Goal: Task Accomplishment & Management: Use online tool/utility

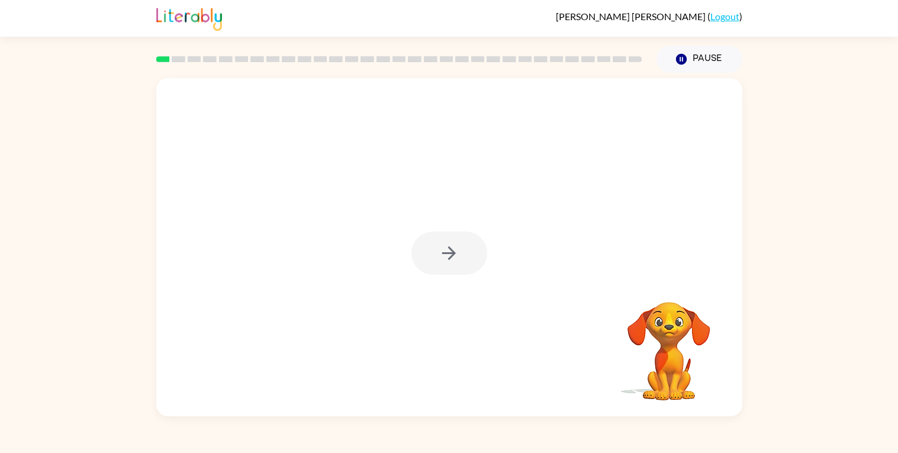
click at [234, 66] on div at bounding box center [399, 58] width 500 height 41
click at [457, 246] on icon "button" at bounding box center [448, 253] width 21 height 21
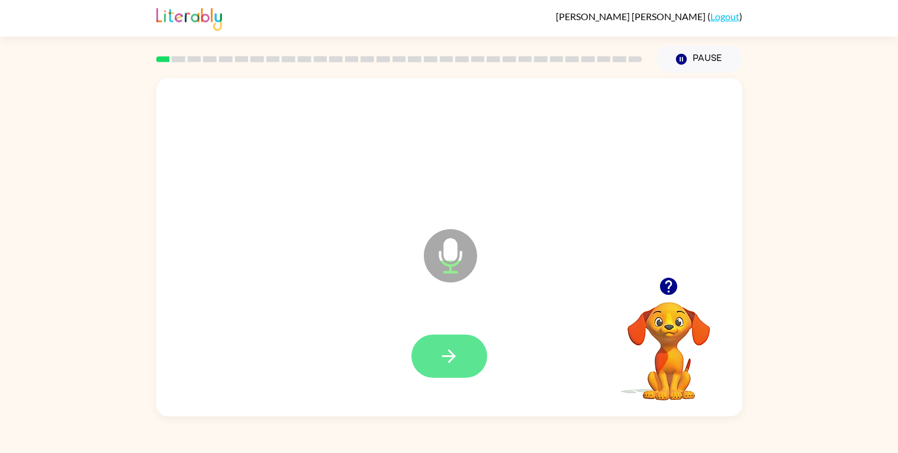
click at [457, 369] on button "button" at bounding box center [449, 355] width 76 height 43
click at [454, 350] on icon "button" at bounding box center [448, 356] width 21 height 21
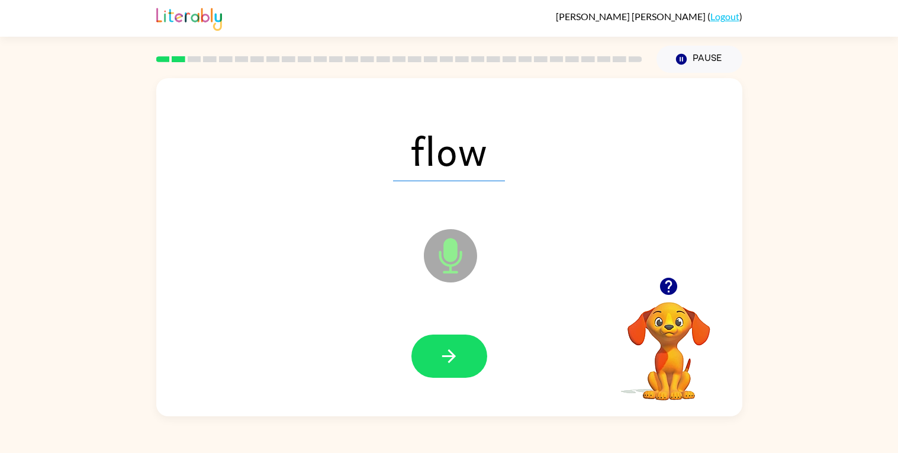
click at [454, 350] on icon "button" at bounding box center [448, 356] width 21 height 21
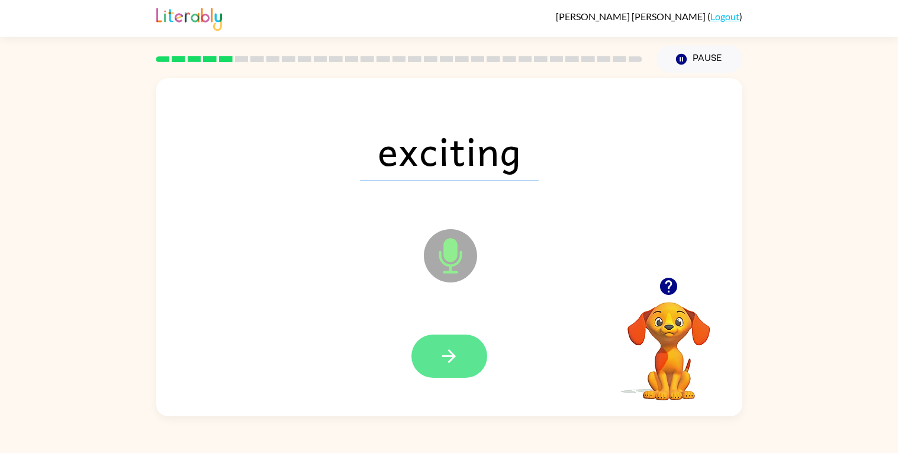
click at [458, 349] on icon "button" at bounding box center [448, 356] width 21 height 21
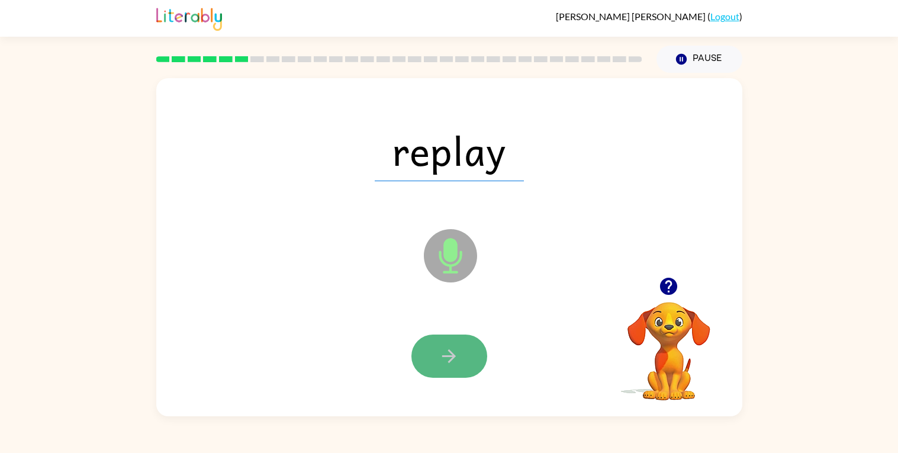
click at [451, 370] on button "button" at bounding box center [449, 355] width 76 height 43
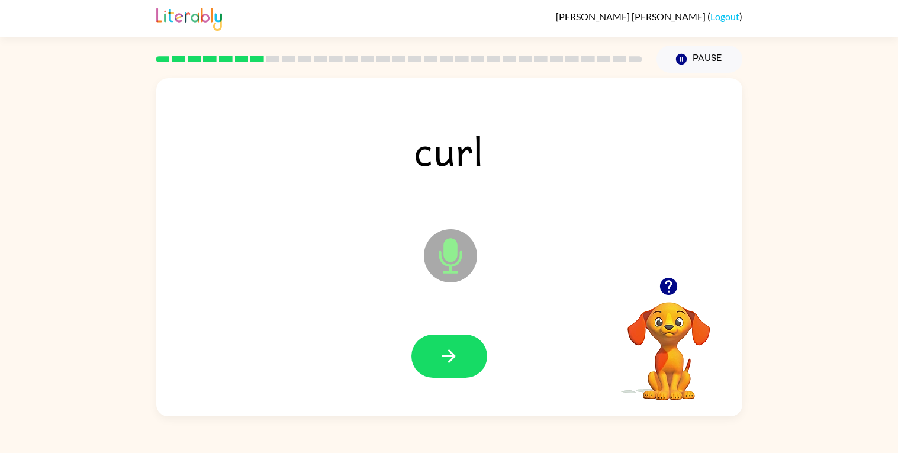
click at [451, 370] on button "button" at bounding box center [449, 355] width 76 height 43
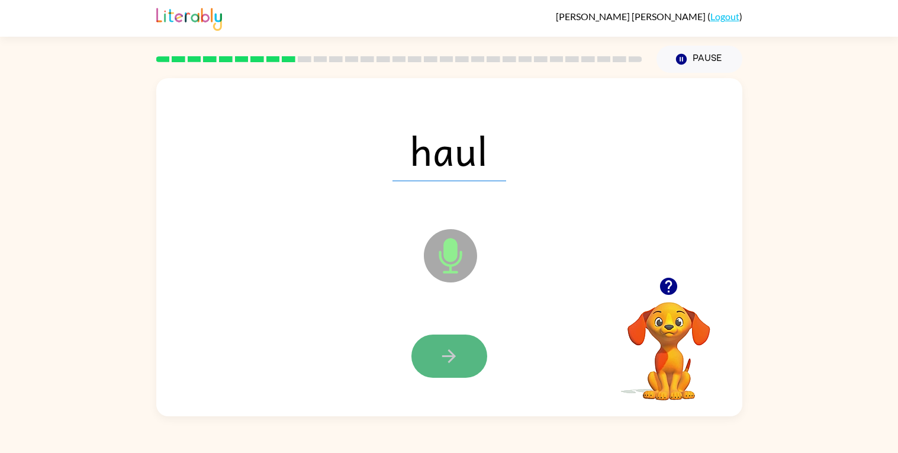
click at [451, 360] on icon "button" at bounding box center [448, 356] width 21 height 21
click at [451, 360] on div at bounding box center [449, 355] width 76 height 43
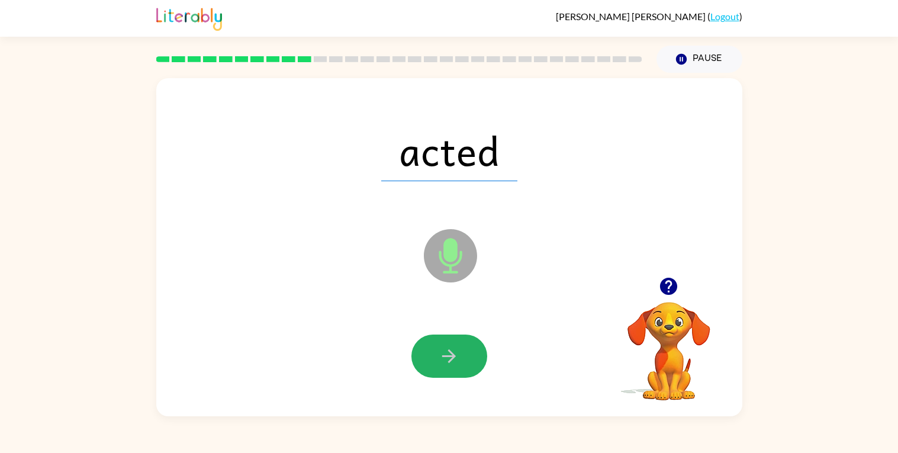
click at [451, 360] on icon "button" at bounding box center [448, 356] width 21 height 21
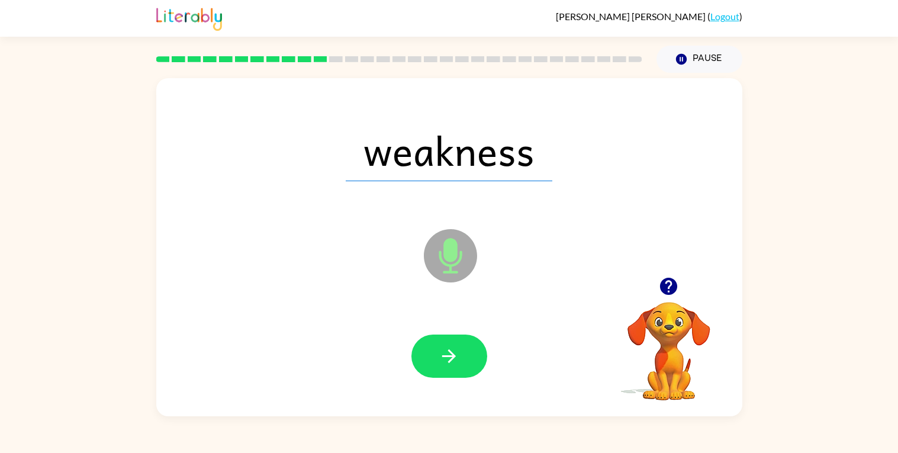
click at [451, 360] on icon "button" at bounding box center [448, 356] width 21 height 21
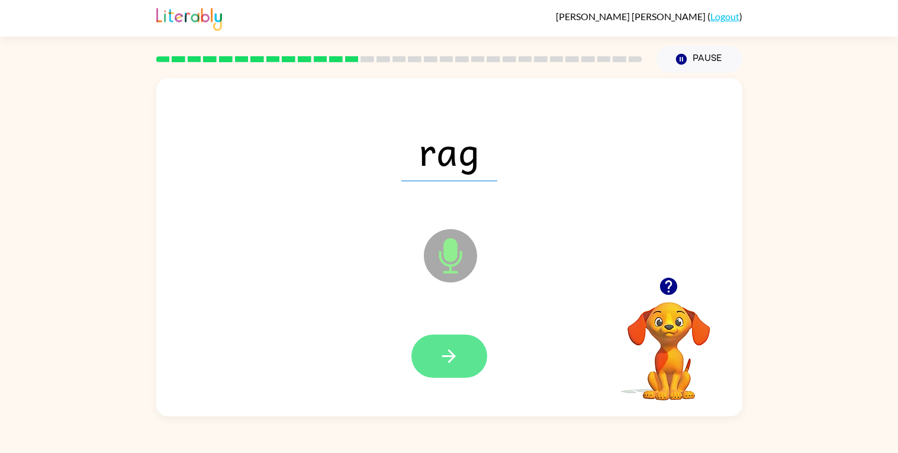
click at [451, 360] on icon "button" at bounding box center [448, 356] width 21 height 21
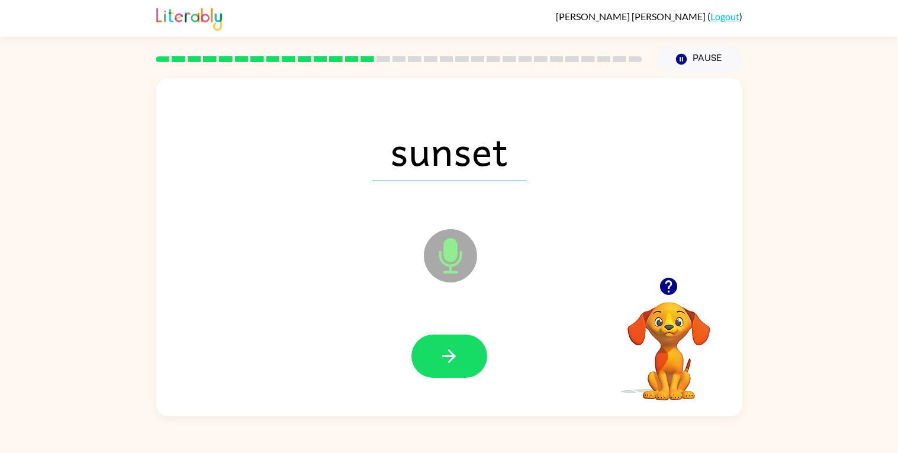
click at [451, 360] on icon "button" at bounding box center [448, 356] width 21 height 21
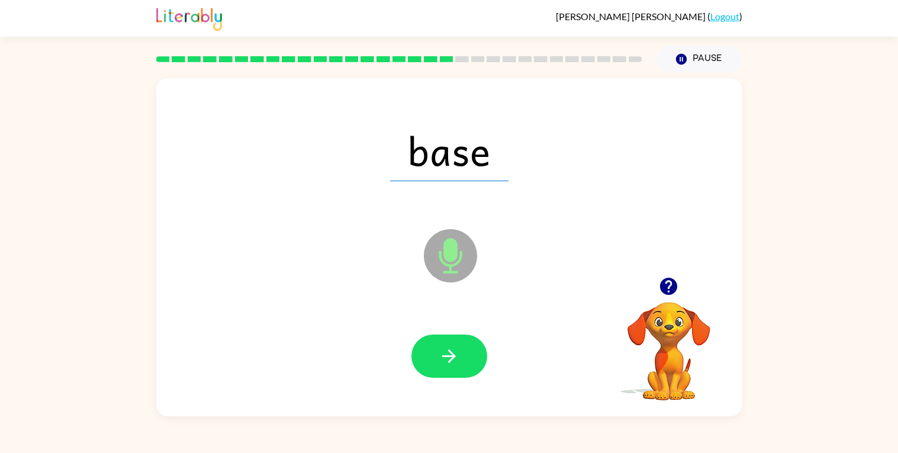
click at [451, 360] on icon "button" at bounding box center [448, 356] width 21 height 21
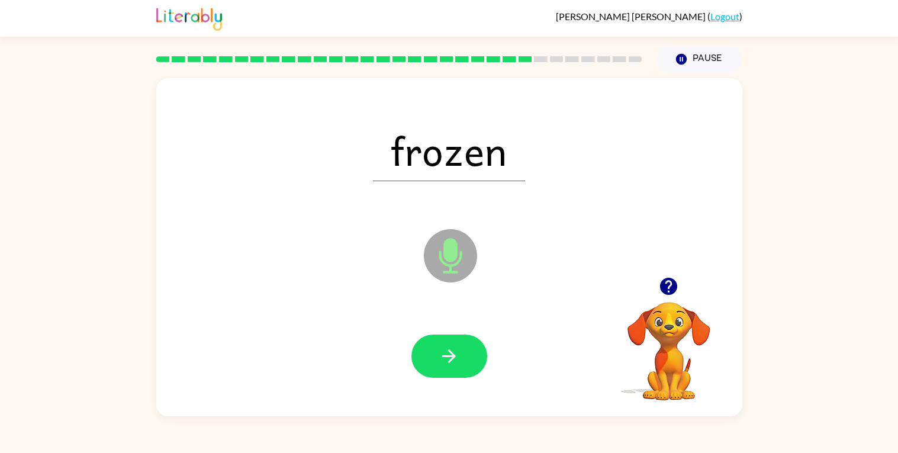
click at [451, 360] on icon "button" at bounding box center [448, 356] width 21 height 21
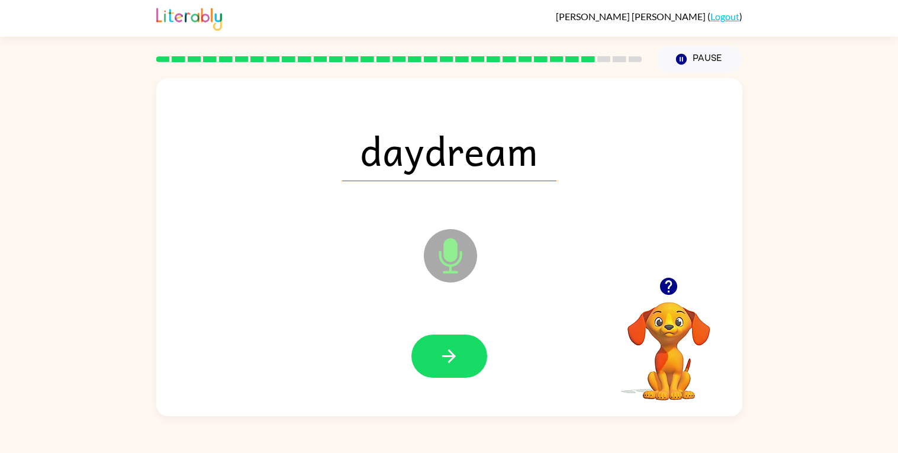
click at [451, 360] on icon "button" at bounding box center [448, 356] width 21 height 21
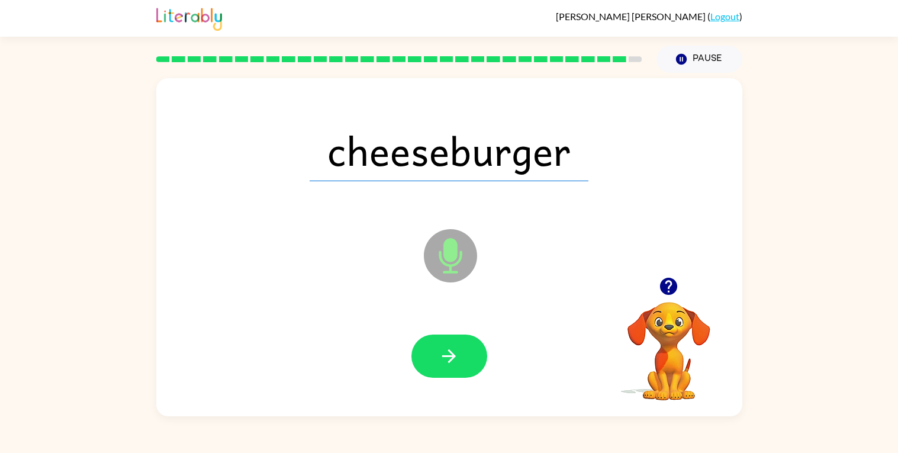
click at [451, 360] on icon "button" at bounding box center [448, 356] width 21 height 21
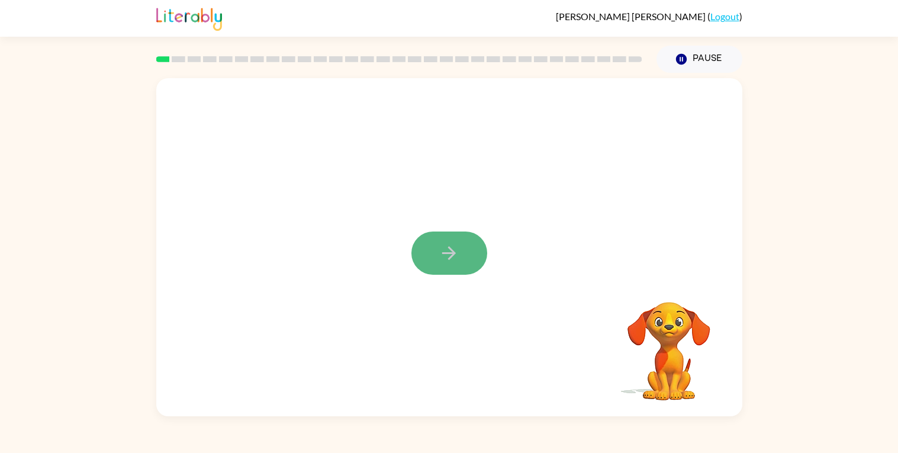
click at [462, 249] on button "button" at bounding box center [449, 252] width 76 height 43
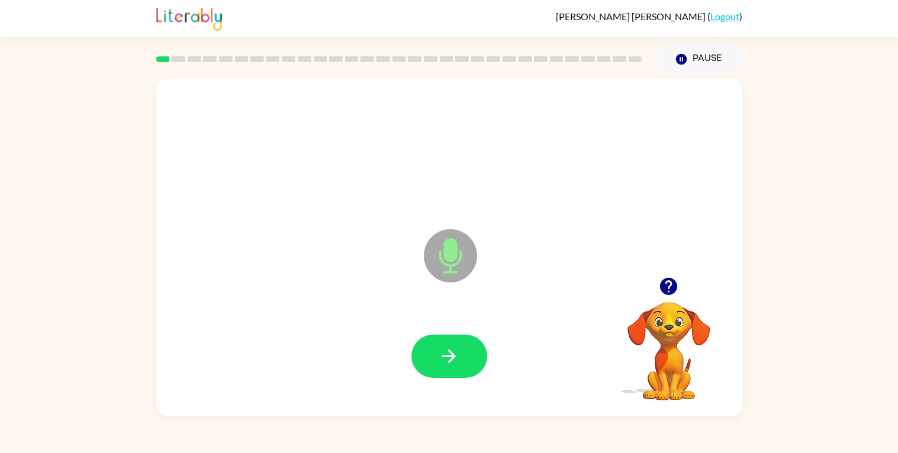
click at [462, 249] on icon at bounding box center [450, 255] width 53 height 53
click at [449, 363] on icon "button" at bounding box center [448, 356] width 21 height 21
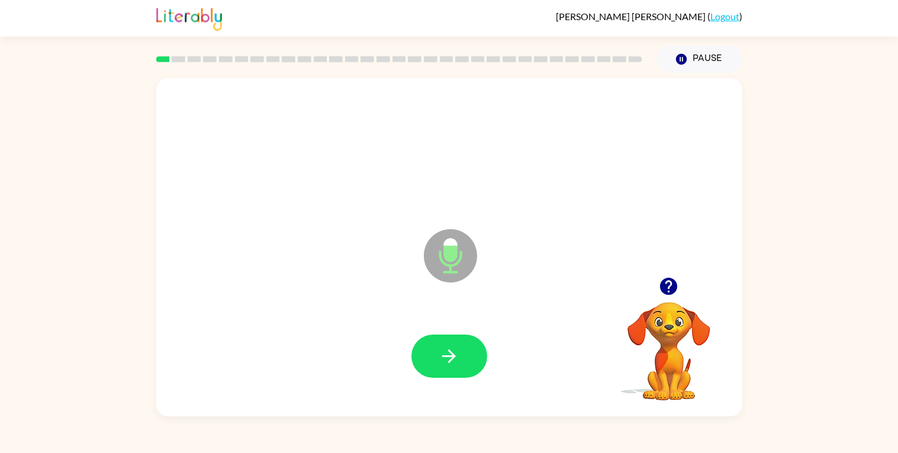
click at [449, 363] on icon "button" at bounding box center [448, 356] width 21 height 21
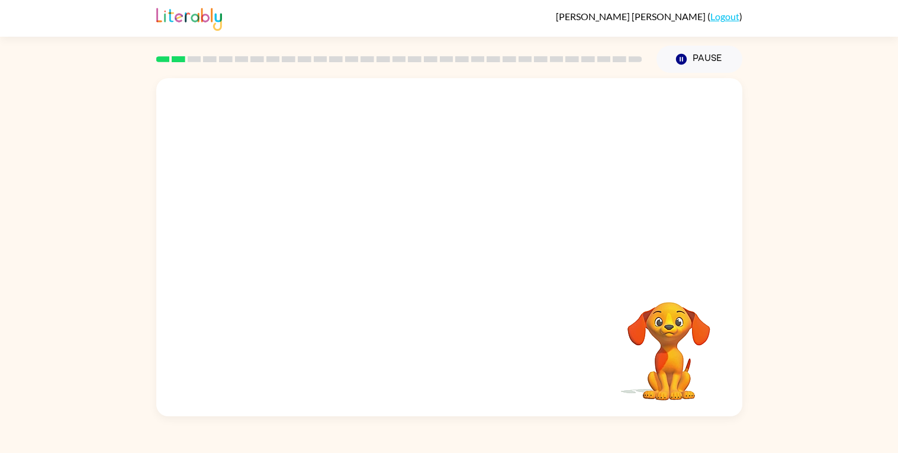
click at [449, 363] on div at bounding box center [449, 356] width 562 height 97
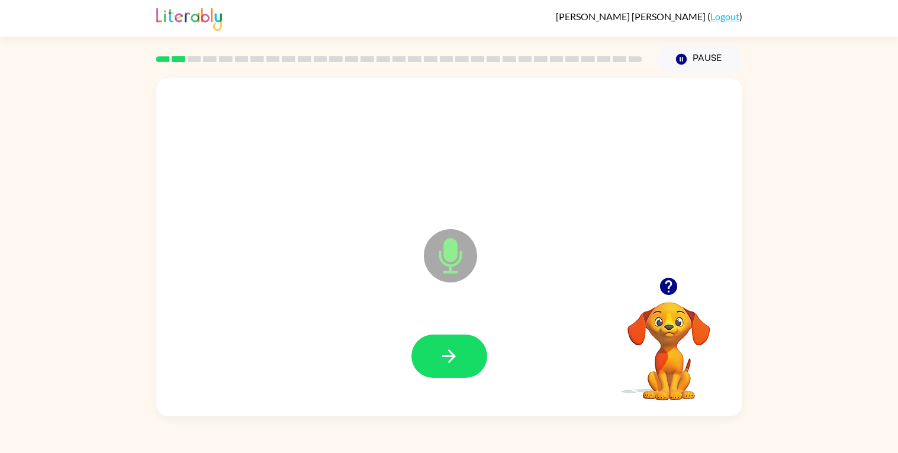
click at [449, 363] on icon "button" at bounding box center [448, 356] width 21 height 21
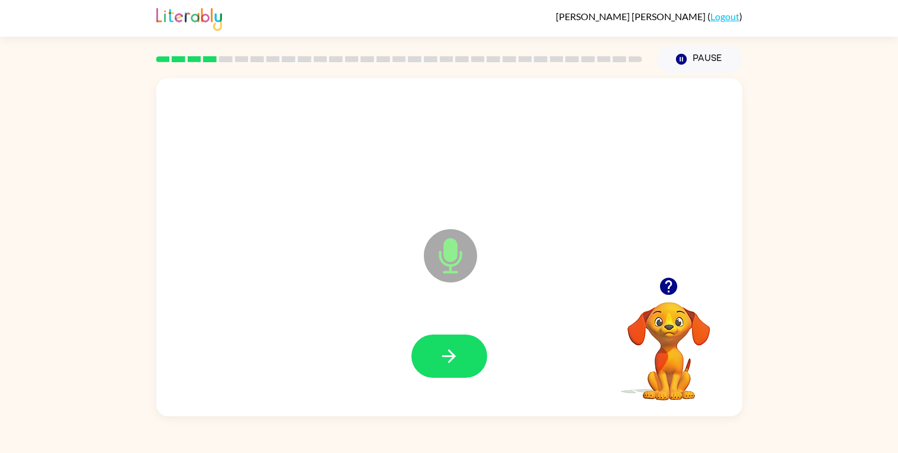
click at [449, 363] on icon "button" at bounding box center [448, 356] width 21 height 21
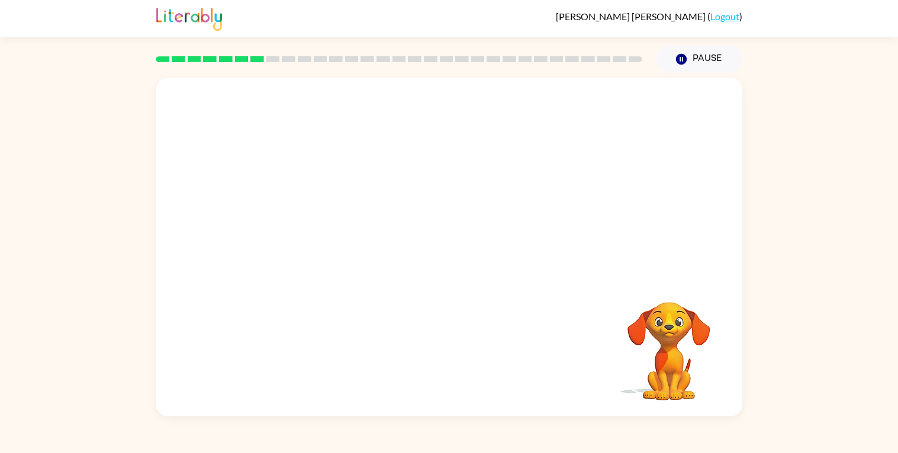
click at [449, 363] on div "Your browser must support playing .mp4 files to use Literably. Please try using…" at bounding box center [449, 247] width 586 height 338
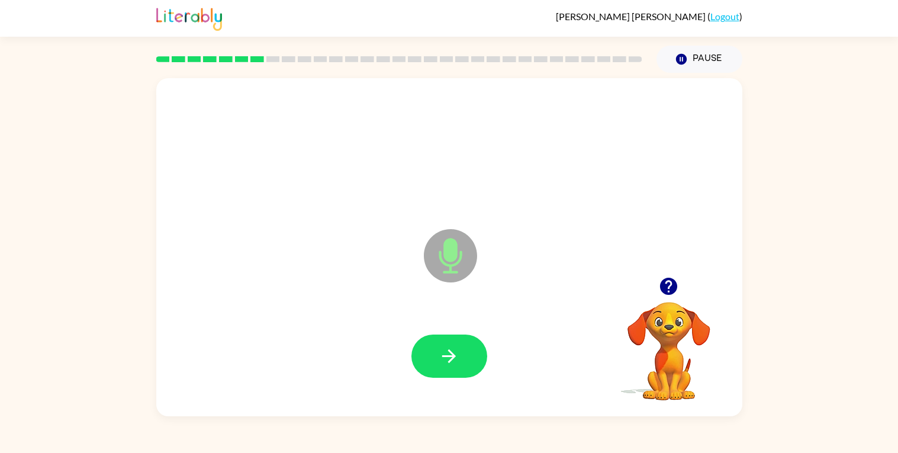
click at [449, 363] on icon "button" at bounding box center [448, 356] width 21 height 21
click at [668, 292] on icon "button" at bounding box center [668, 286] width 21 height 21
click at [469, 374] on button "button" at bounding box center [449, 355] width 76 height 43
click at [469, 375] on button "button" at bounding box center [449, 355] width 76 height 43
click at [462, 354] on button "button" at bounding box center [449, 355] width 76 height 43
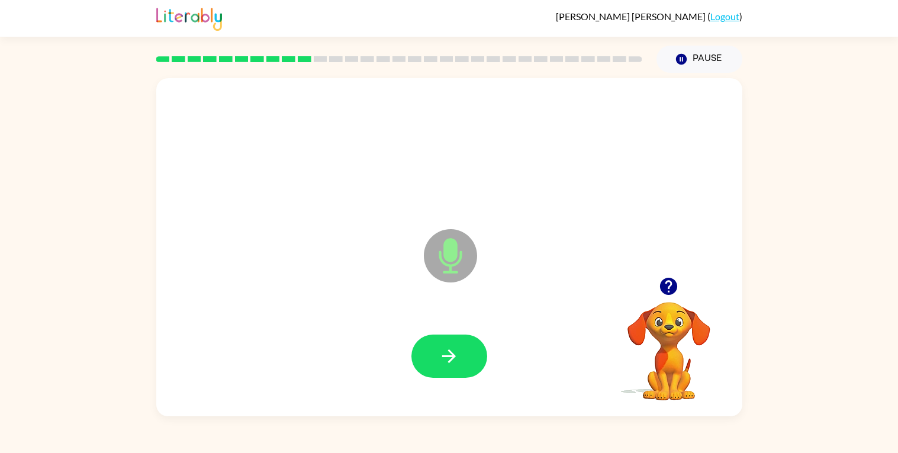
click at [462, 354] on button "button" at bounding box center [449, 355] width 76 height 43
click at [459, 353] on button "button" at bounding box center [449, 355] width 76 height 43
click at [434, 360] on button "button" at bounding box center [449, 355] width 76 height 43
click at [435, 366] on button "button" at bounding box center [449, 355] width 76 height 43
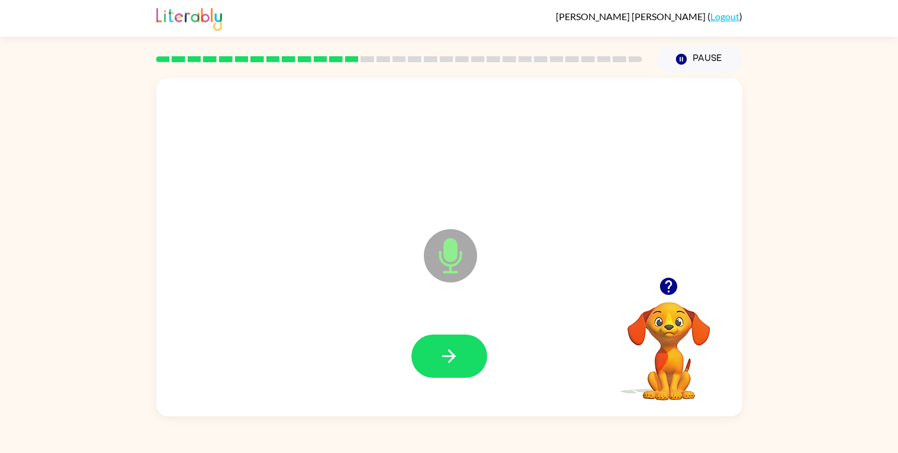
click at [435, 366] on button "button" at bounding box center [449, 355] width 76 height 43
click at [667, 286] on icon "button" at bounding box center [668, 286] width 17 height 17
click at [440, 374] on button "button" at bounding box center [449, 355] width 76 height 43
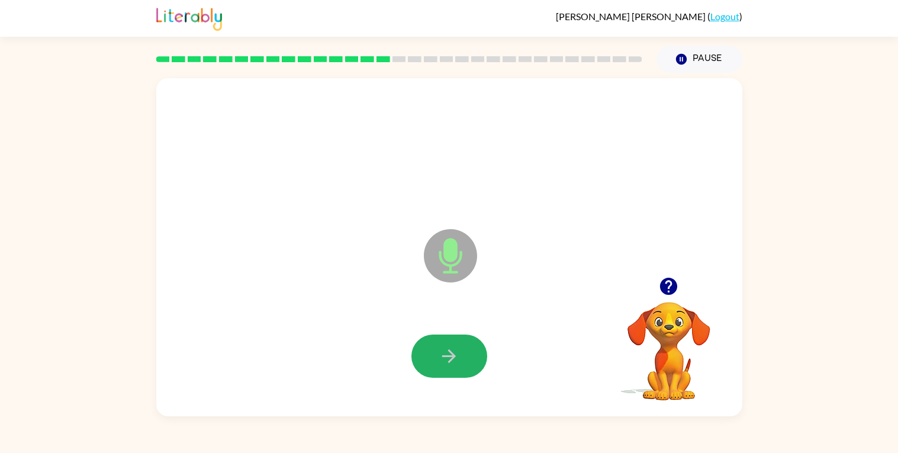
click at [440, 374] on button "button" at bounding box center [449, 355] width 76 height 43
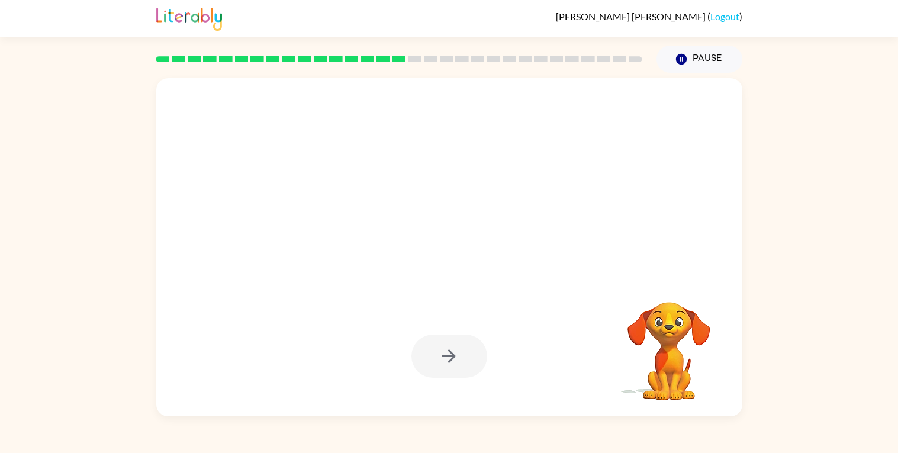
click at [440, 374] on div at bounding box center [449, 355] width 76 height 43
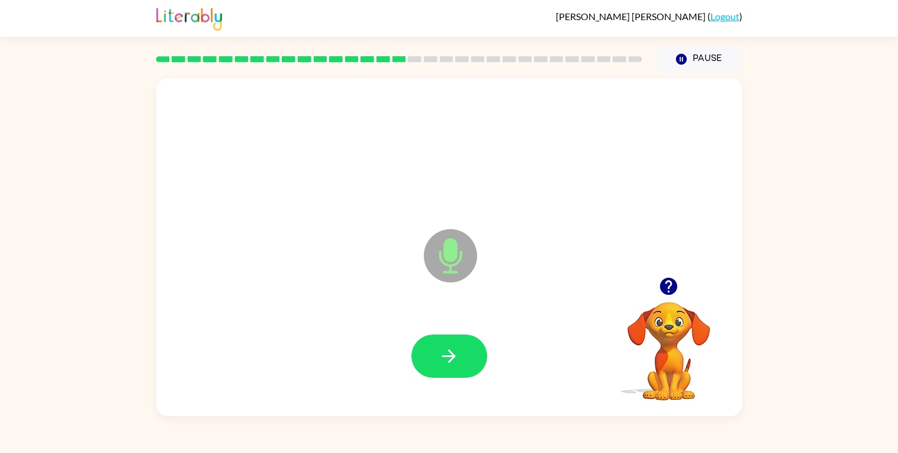
click at [440, 374] on button "button" at bounding box center [449, 355] width 76 height 43
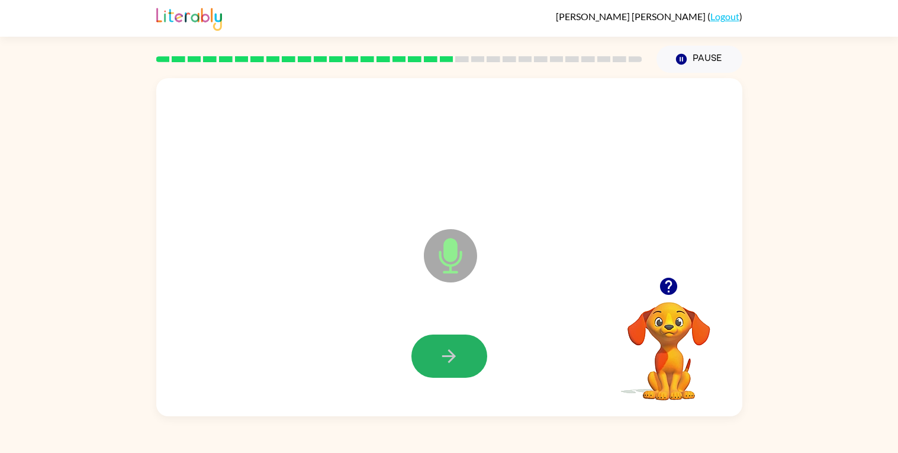
click at [440, 374] on button "button" at bounding box center [449, 355] width 76 height 43
click at [668, 283] on icon "button" at bounding box center [668, 286] width 17 height 17
click at [451, 346] on icon "button" at bounding box center [448, 356] width 21 height 21
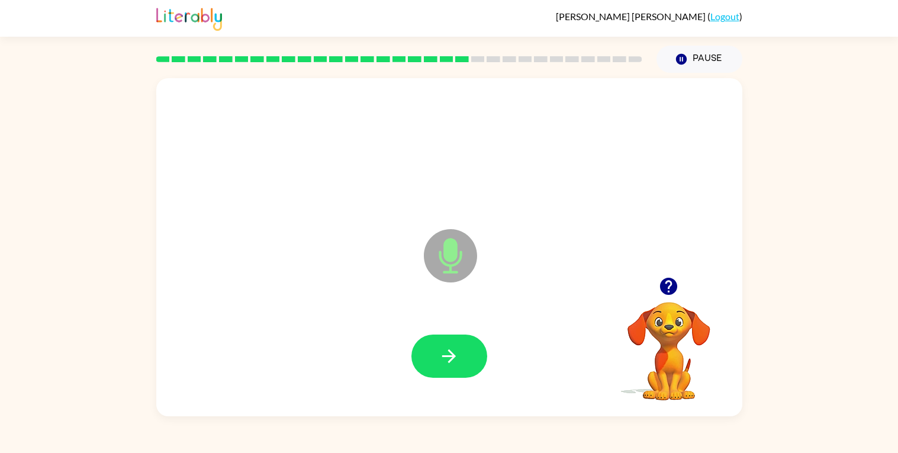
click at [451, 346] on icon "button" at bounding box center [448, 356] width 21 height 21
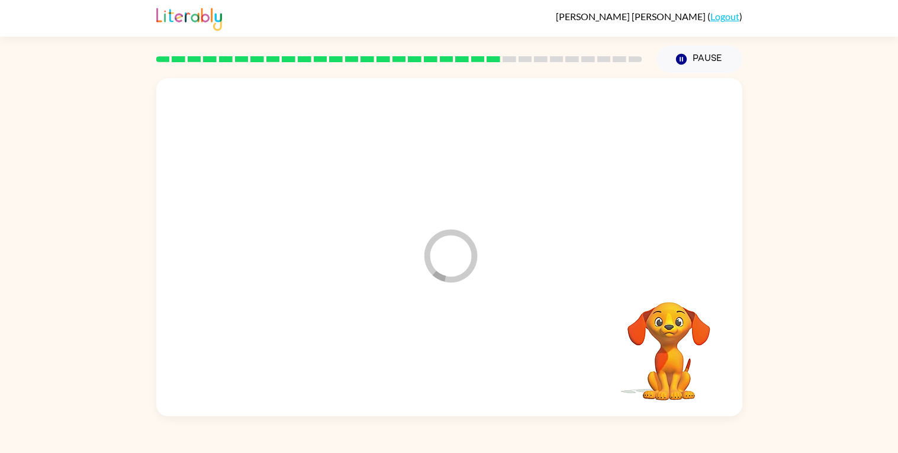
click at [451, 346] on div at bounding box center [449, 356] width 562 height 97
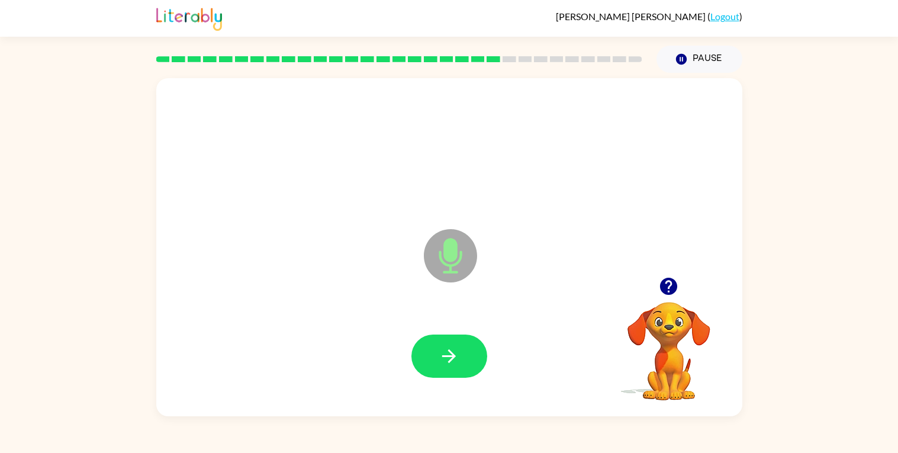
click at [451, 346] on icon "button" at bounding box center [448, 356] width 21 height 21
click at [435, 357] on button "button" at bounding box center [449, 355] width 76 height 43
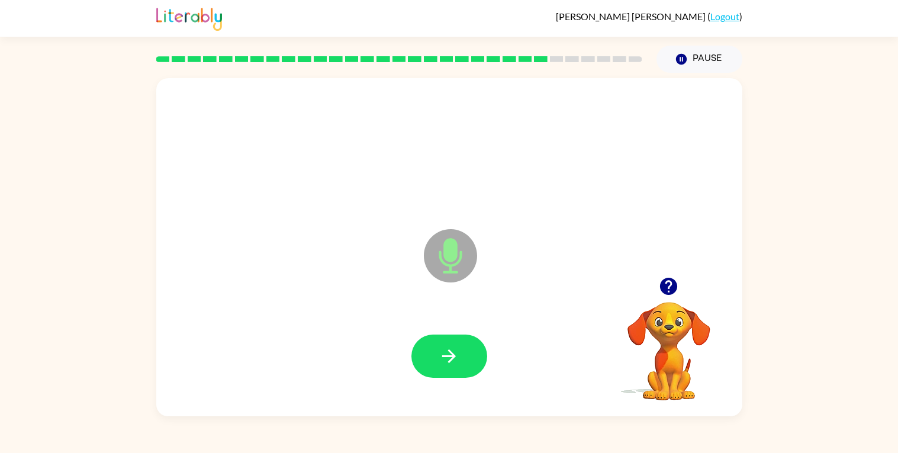
click at [435, 357] on button "button" at bounding box center [449, 355] width 76 height 43
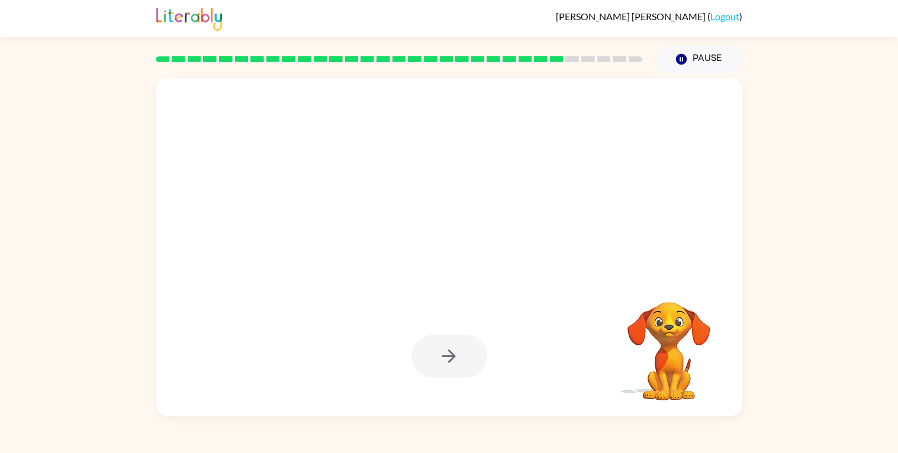
click at [435, 358] on div at bounding box center [449, 355] width 76 height 43
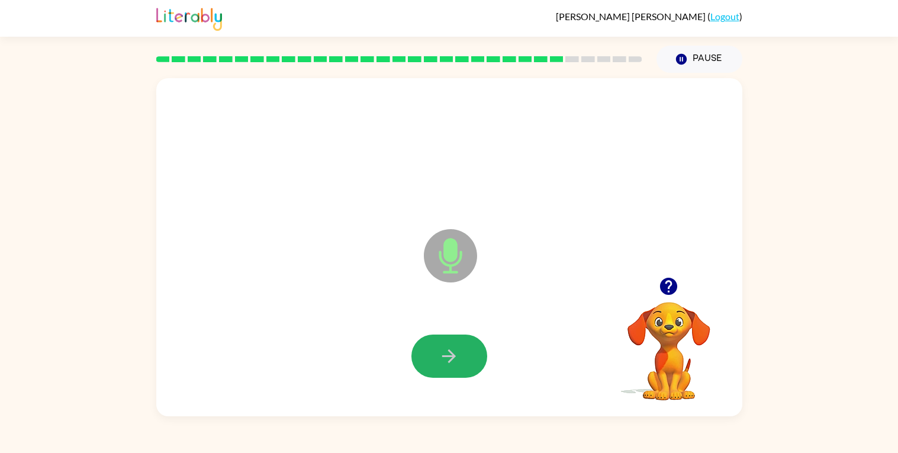
click at [435, 358] on button "button" at bounding box center [449, 355] width 76 height 43
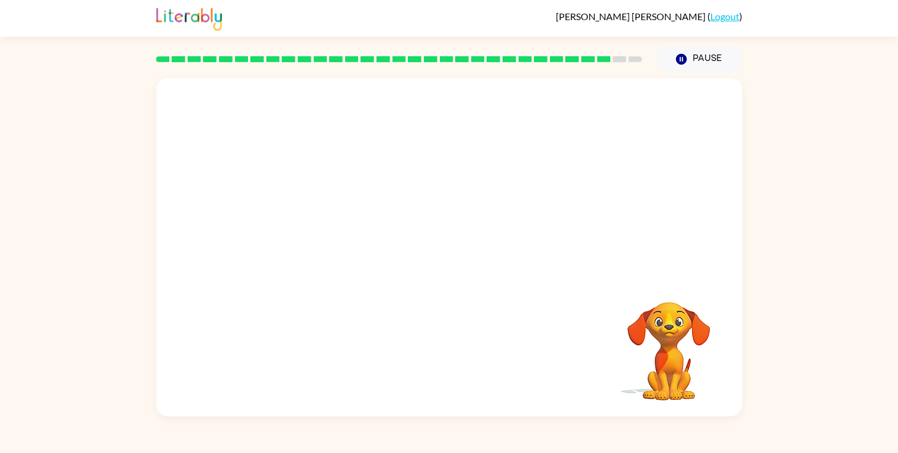
click at [435, 358] on div at bounding box center [449, 356] width 562 height 97
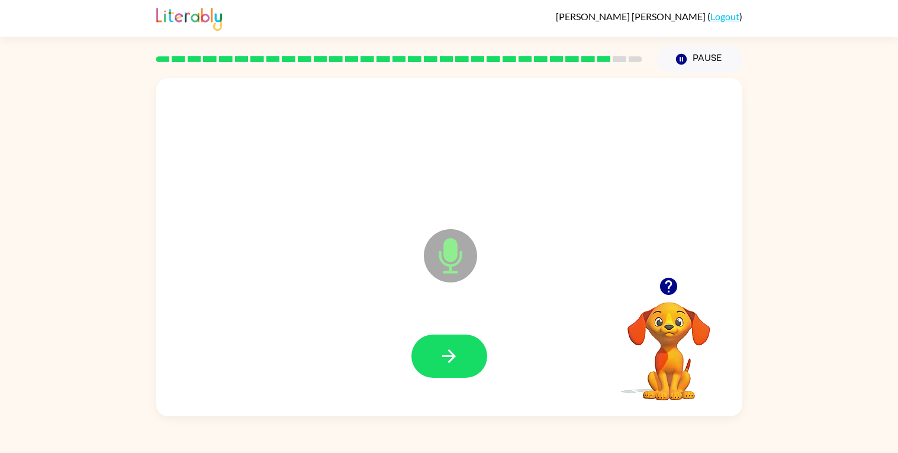
click at [435, 358] on button "button" at bounding box center [449, 355] width 76 height 43
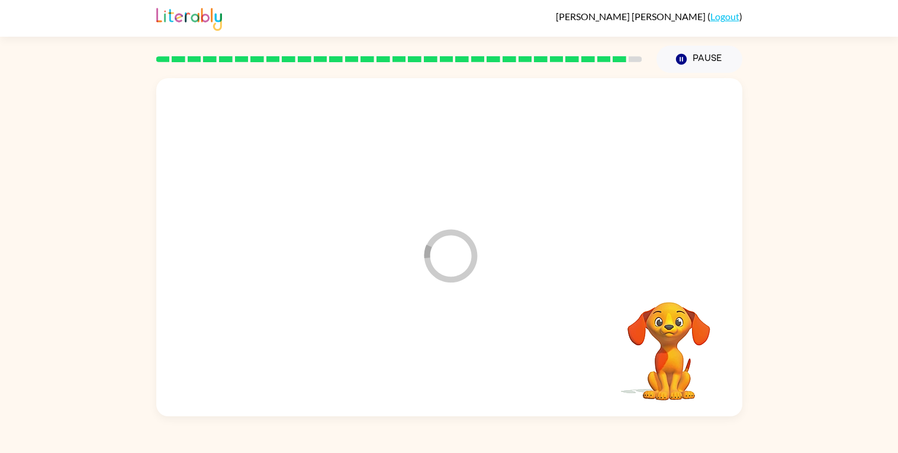
click at [435, 358] on div at bounding box center [449, 356] width 562 height 97
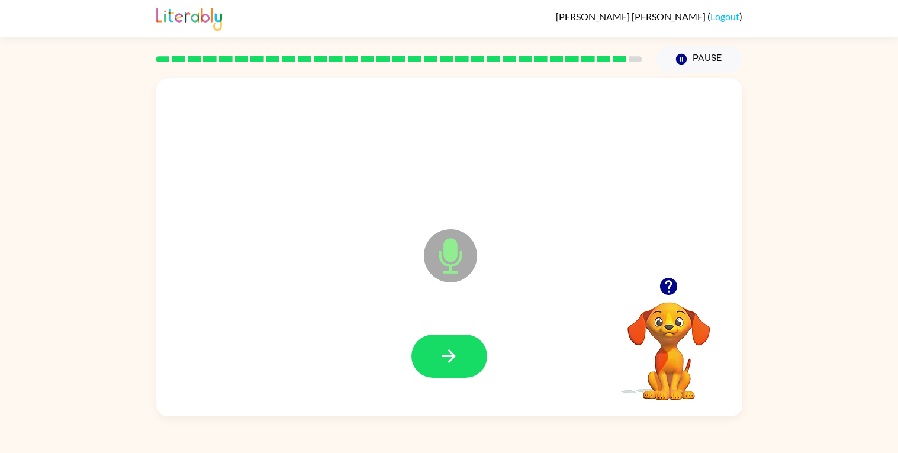
click at [435, 358] on button "button" at bounding box center [449, 355] width 76 height 43
